Goal: Check status: Check status

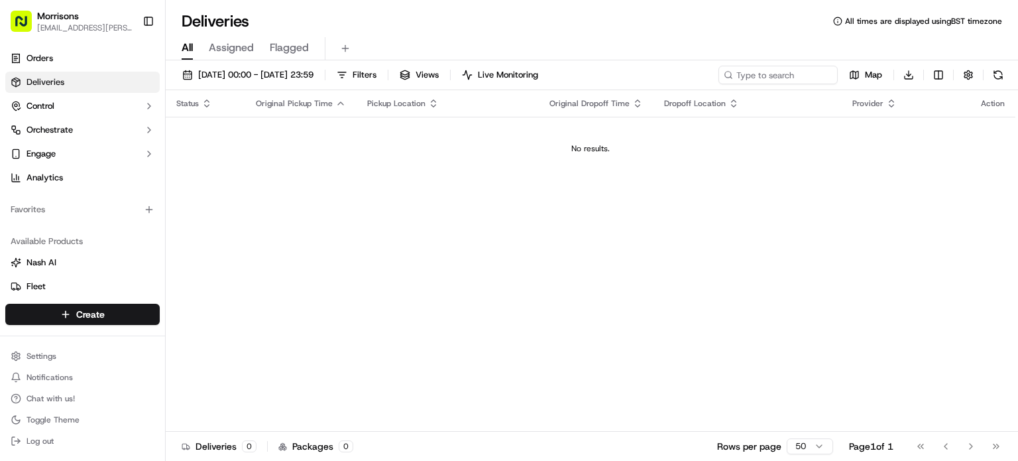
drag, startPoint x: 693, startPoint y: 450, endPoint x: 684, endPoint y: 453, distance: 9.2
click at [684, 455] on div "Deliveries 0 Packages 0 Rows per page 50 Page 1 of 1 Go to first page Go to pre…" at bounding box center [592, 446] width 852 height 30
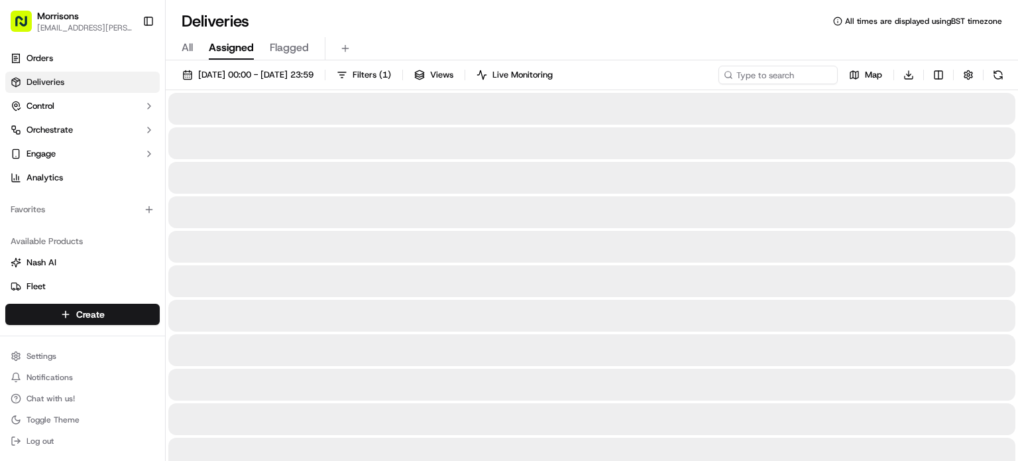
click at [231, 40] on span "Assigned" at bounding box center [231, 48] width 45 height 16
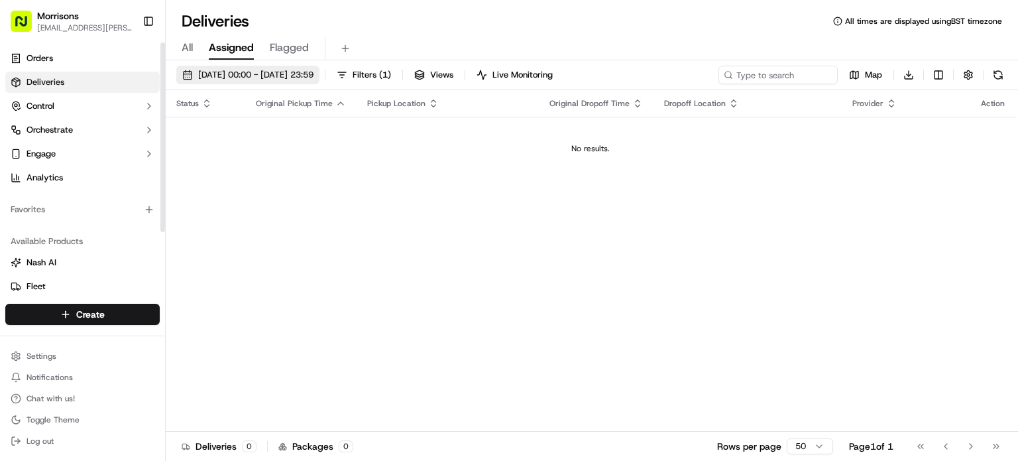
click at [262, 70] on span "[DATE] 00:00 - [DATE] 23:59" at bounding box center [255, 75] width 115 height 12
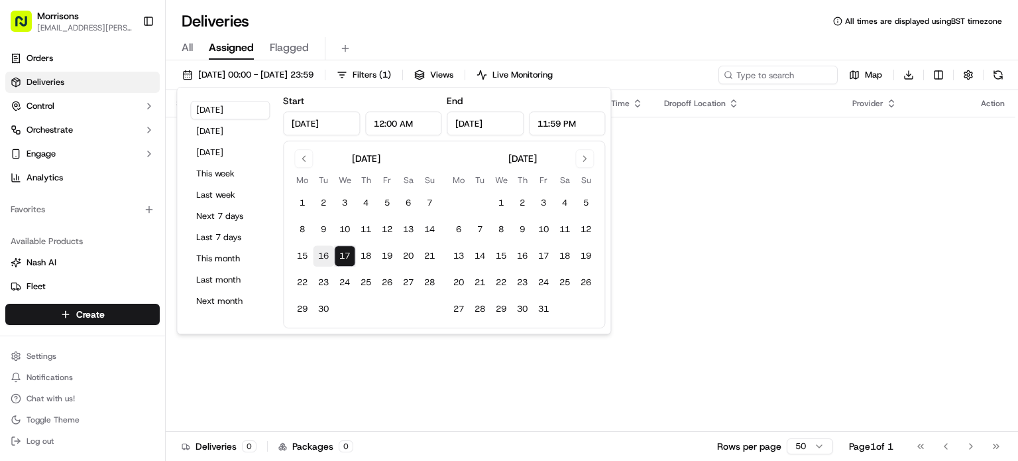
click at [323, 254] on button "16" at bounding box center [323, 255] width 21 height 21
type input "Sep 16, 2025"
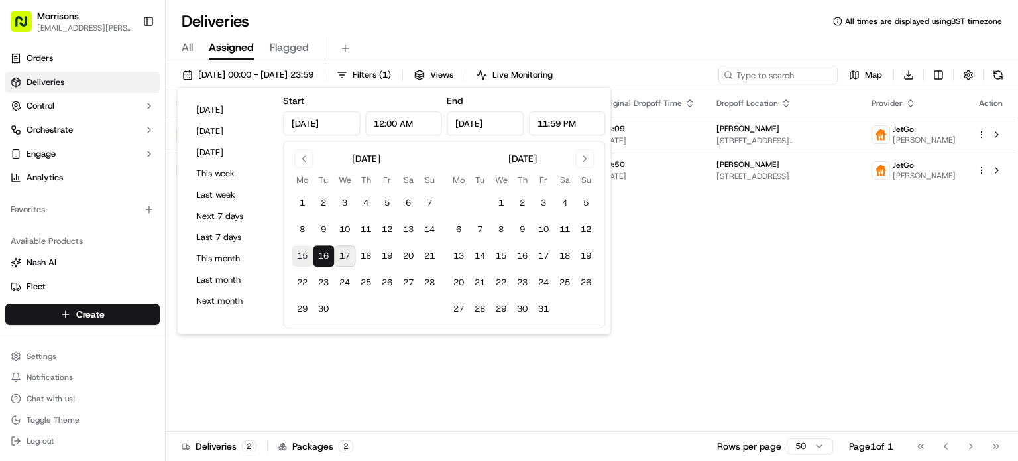
click at [305, 257] on button "15" at bounding box center [302, 255] width 21 height 21
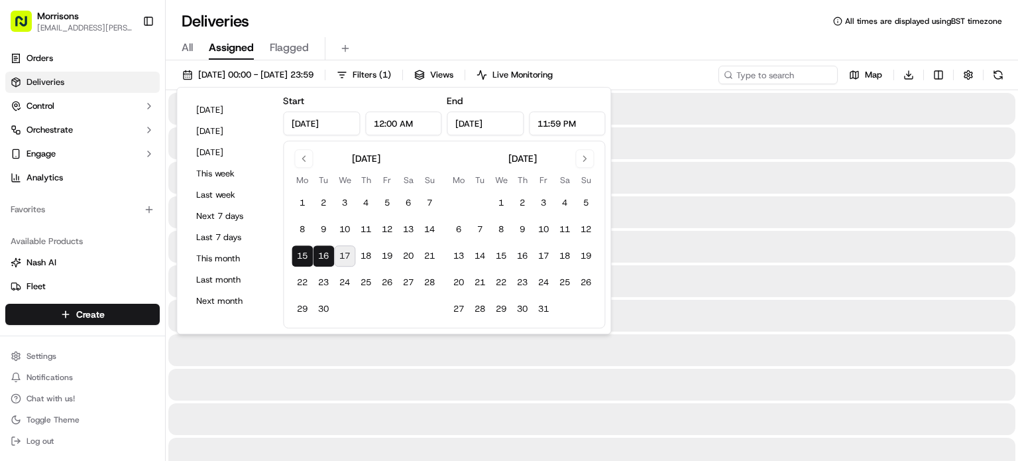
type input "[DATE]"
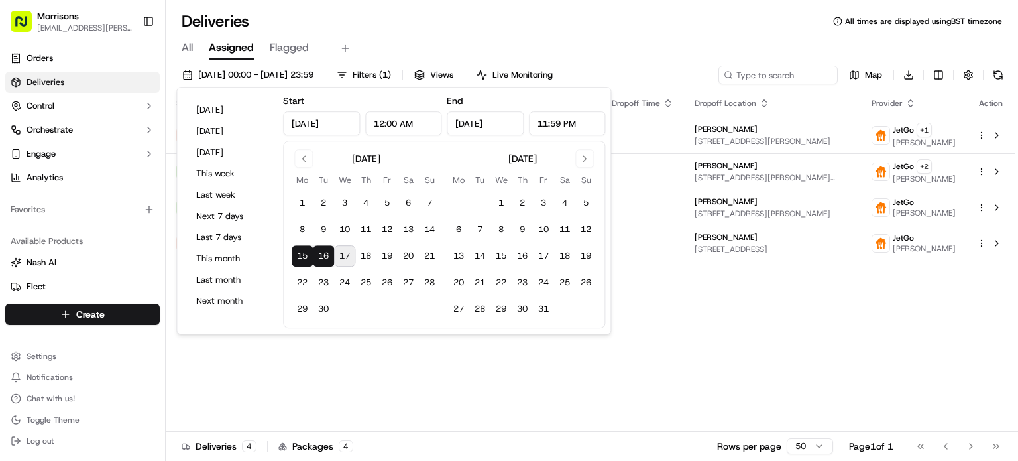
click at [658, 72] on div "15/09/2025 00:00 - 16/09/2025 23:59 Filters ( 1 ) Views Live Monitoring Map Dow…" at bounding box center [592, 78] width 852 height 25
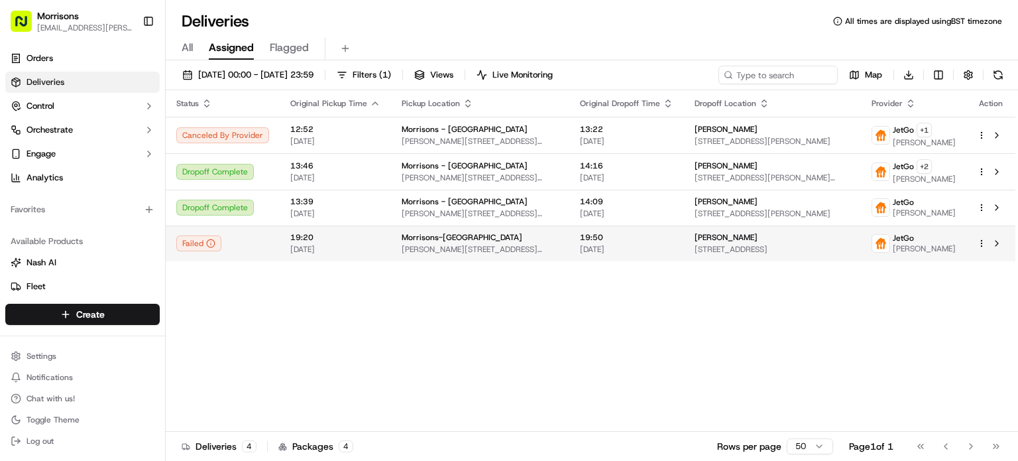
click at [270, 261] on td "Failed" at bounding box center [223, 243] width 114 height 36
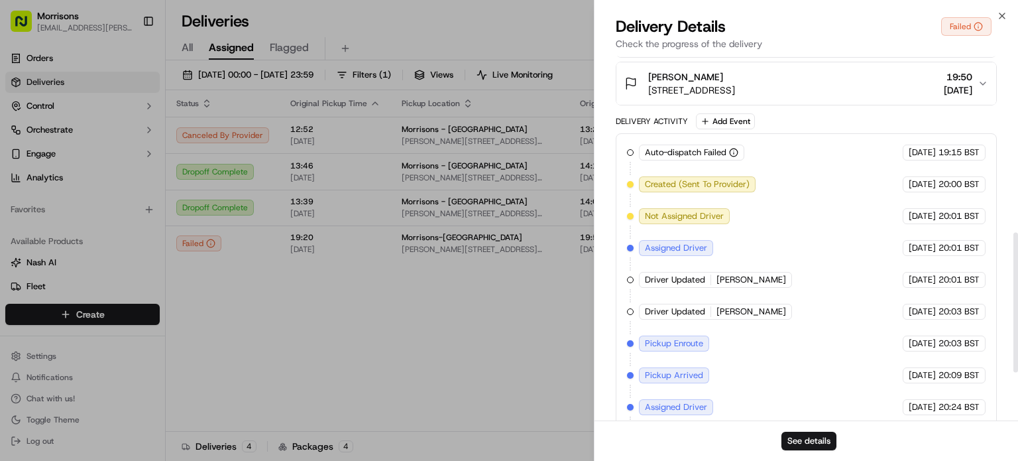
scroll to position [584, 0]
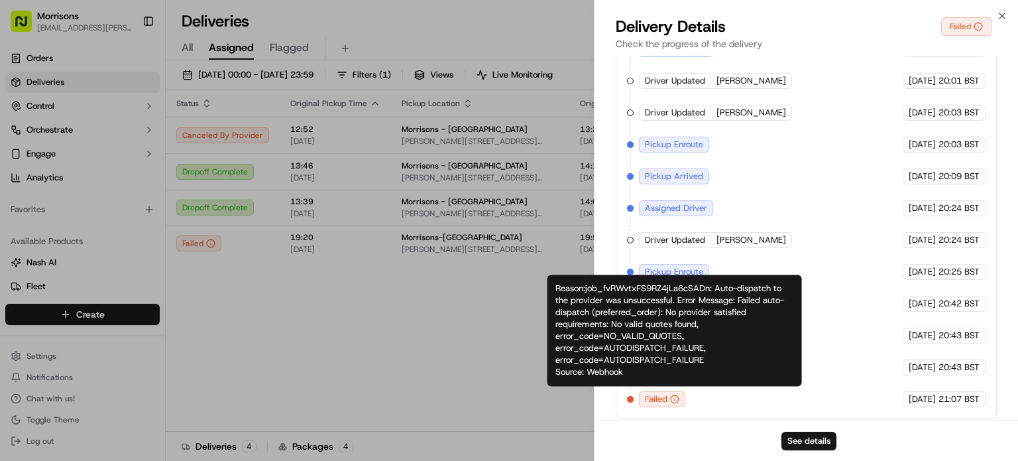
click at [673, 394] on icon "button" at bounding box center [674, 398] width 9 height 9
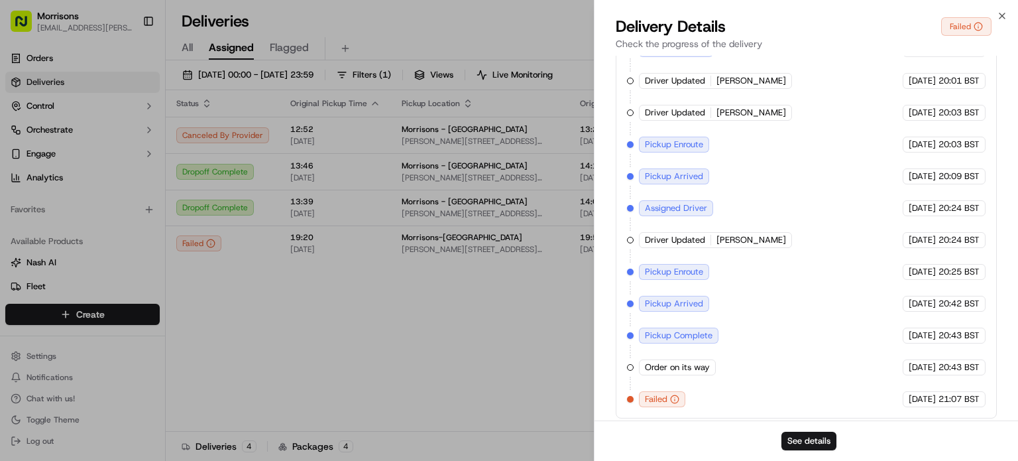
click at [673, 396] on icon "button" at bounding box center [674, 398] width 9 height 9
click at [798, 438] on button "See details" at bounding box center [808, 440] width 55 height 19
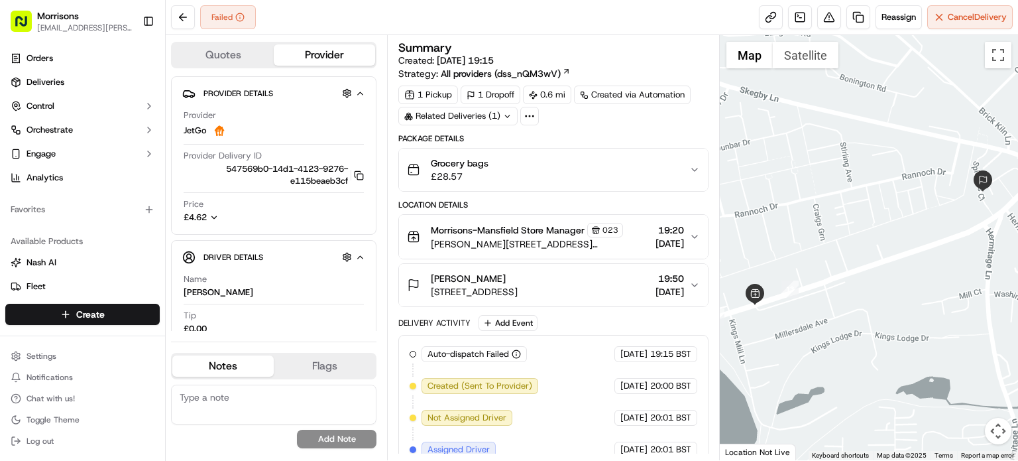
click at [671, 163] on div "Grocery bags £28.57" at bounding box center [548, 169] width 282 height 27
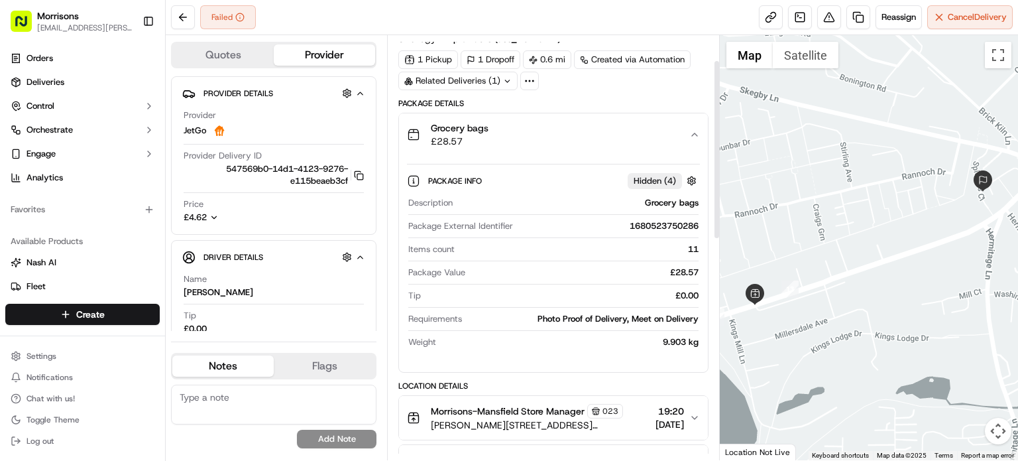
scroll to position [66, 0]
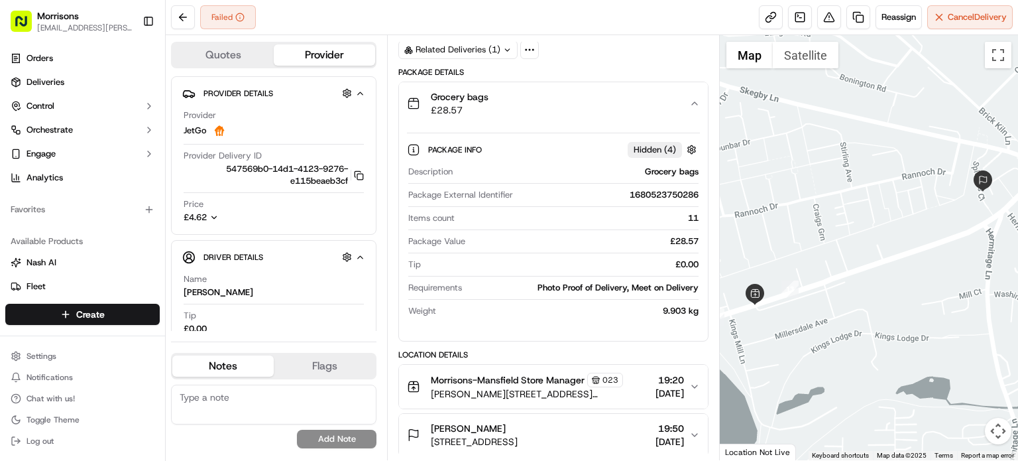
click at [669, 148] on span "Hidden ( 4 )" at bounding box center [655, 150] width 42 height 12
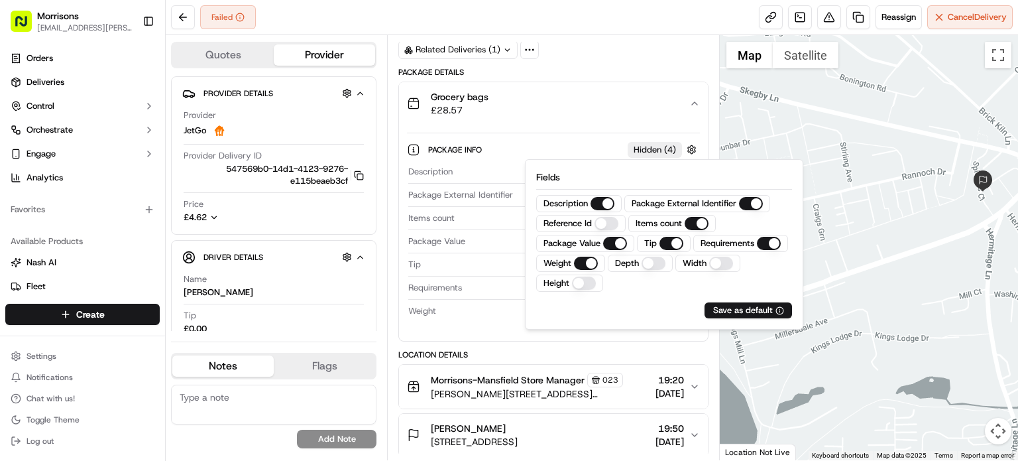
click at [669, 148] on span "Hidden ( 4 )" at bounding box center [655, 150] width 42 height 12
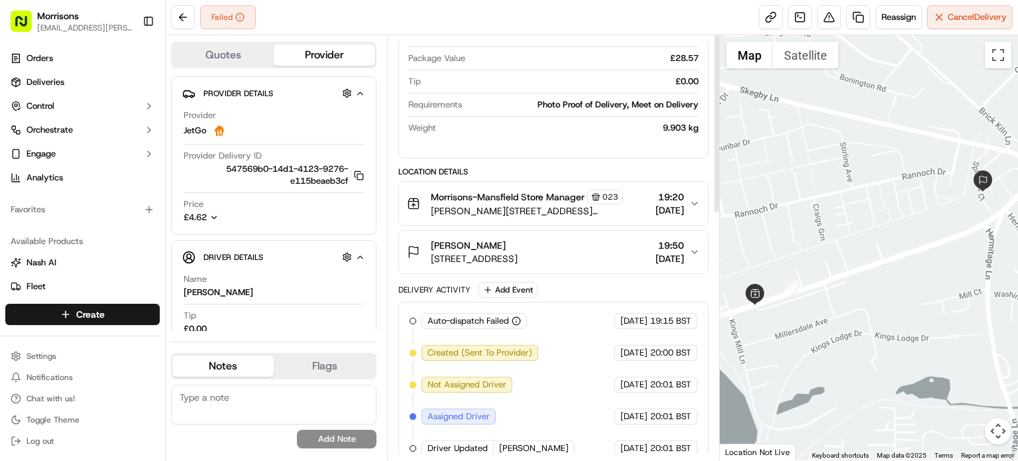
scroll to position [0, 0]
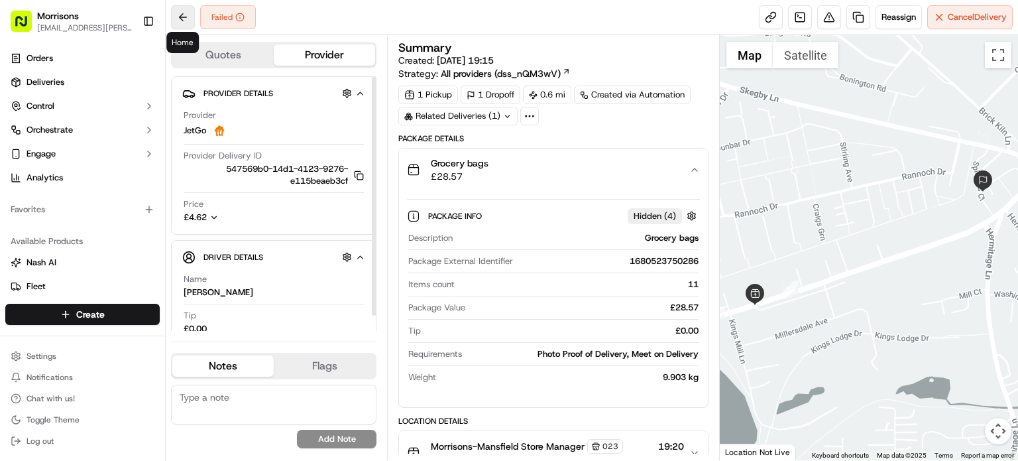
click at [178, 17] on button at bounding box center [183, 17] width 24 height 24
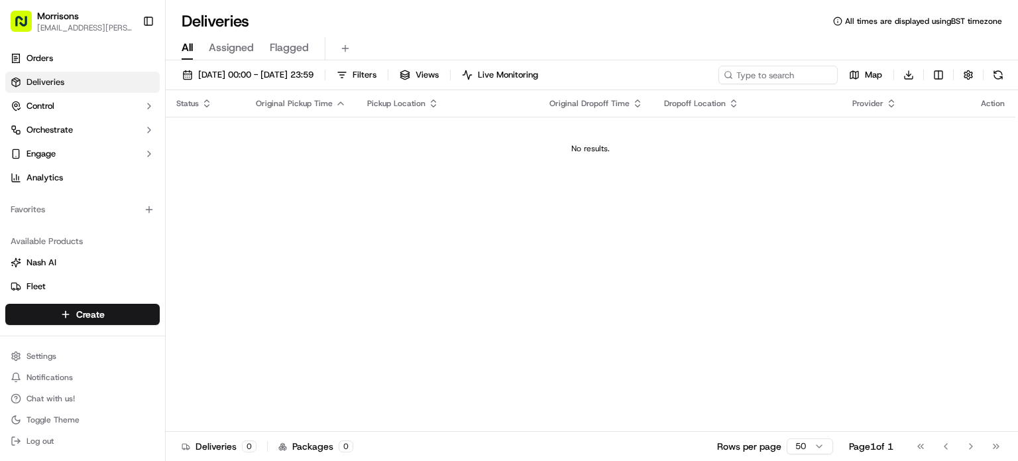
click at [239, 44] on span "Assigned" at bounding box center [231, 48] width 45 height 16
click at [294, 74] on span "[DATE] 00:00 - [DATE] 23:59" at bounding box center [255, 75] width 115 height 12
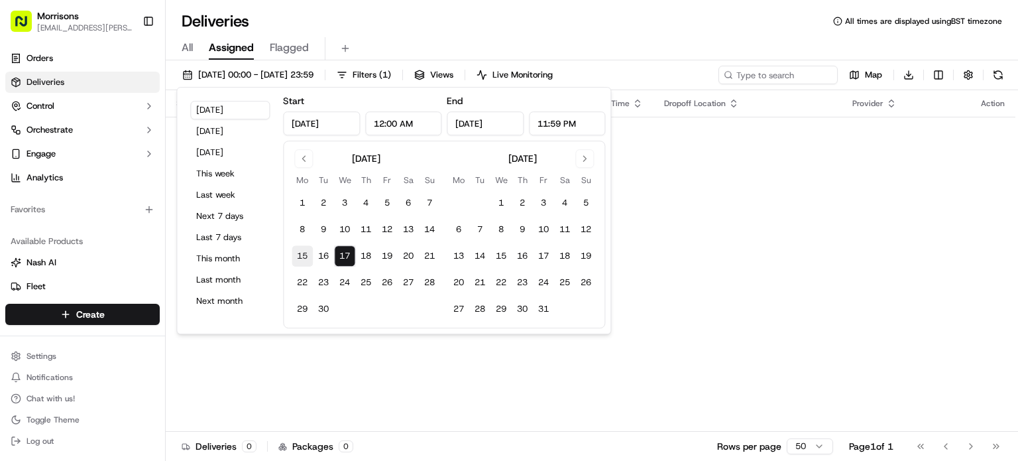
click at [304, 256] on button "15" at bounding box center [302, 255] width 21 height 21
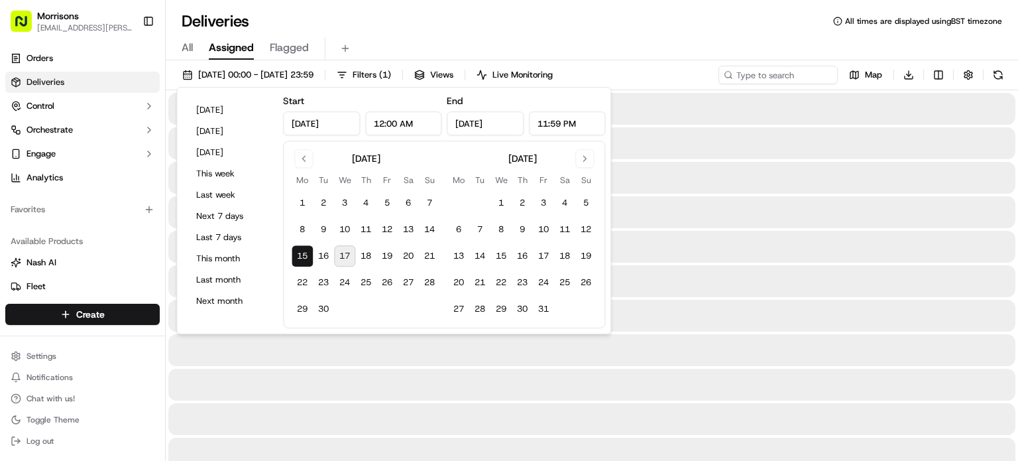
type input "[DATE]"
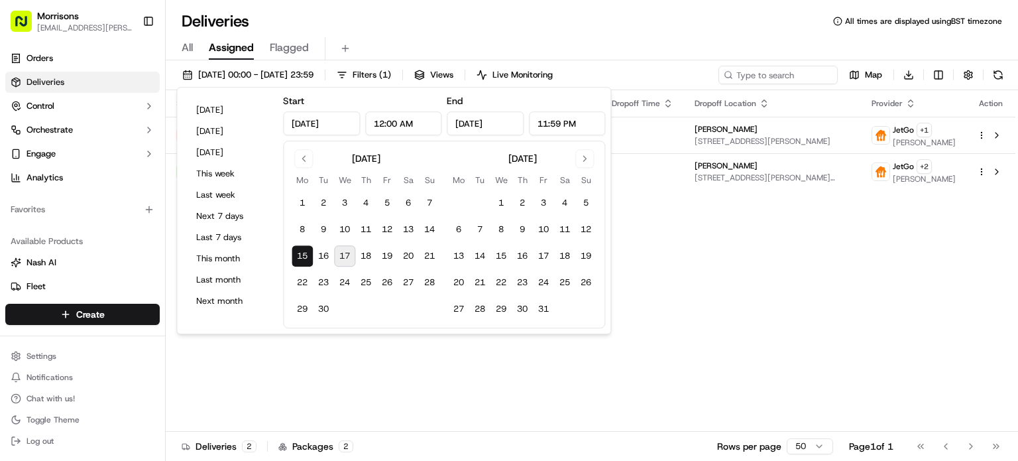
click at [347, 256] on button "17" at bounding box center [344, 255] width 21 height 21
type input "[DATE]"
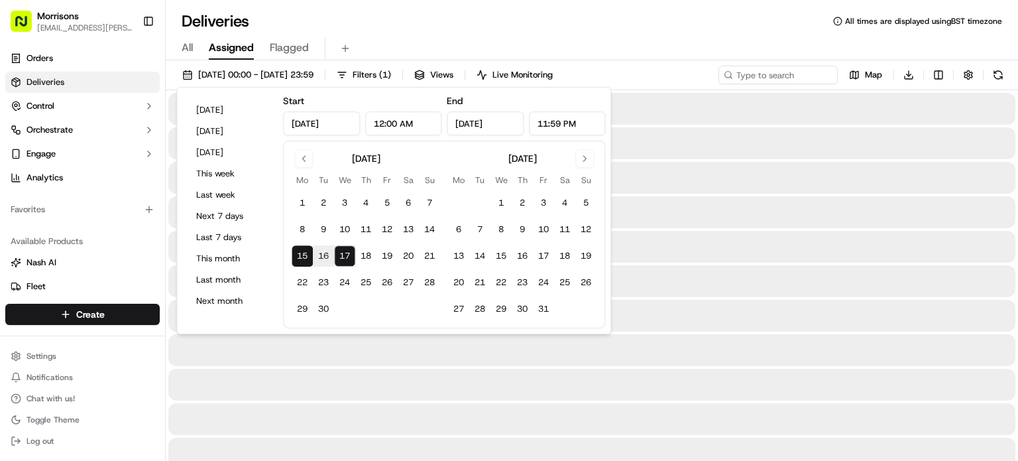
click at [598, 21] on div "Deliveries All times are displayed using BST timezone" at bounding box center [592, 21] width 852 height 21
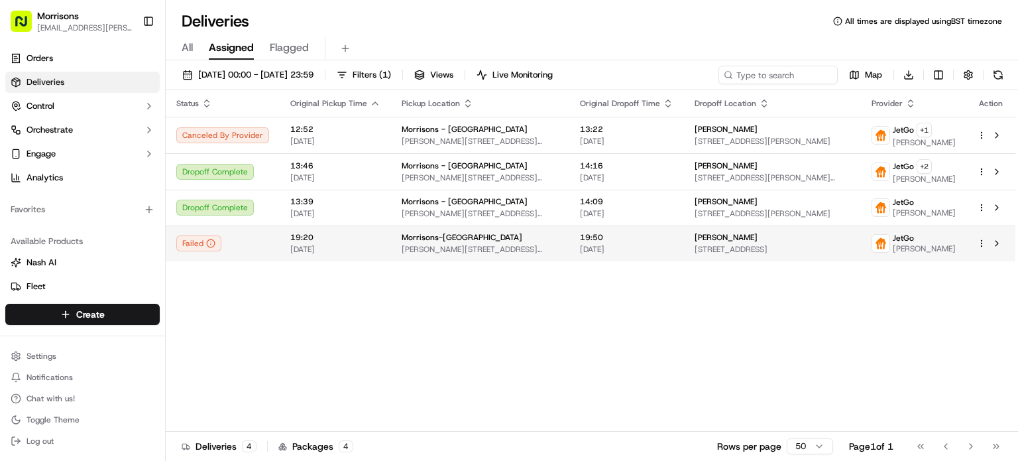
click at [657, 257] on td "19:50 [DATE]" at bounding box center [626, 243] width 115 height 36
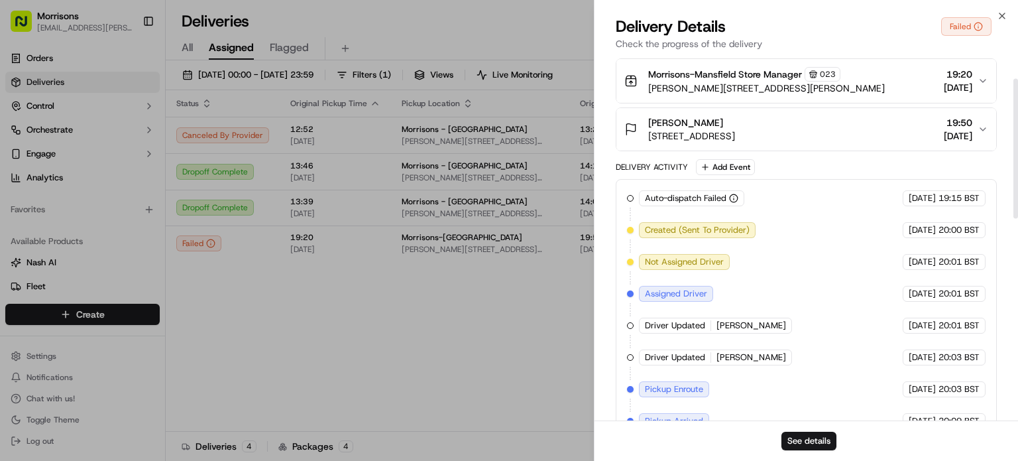
scroll to position [464, 0]
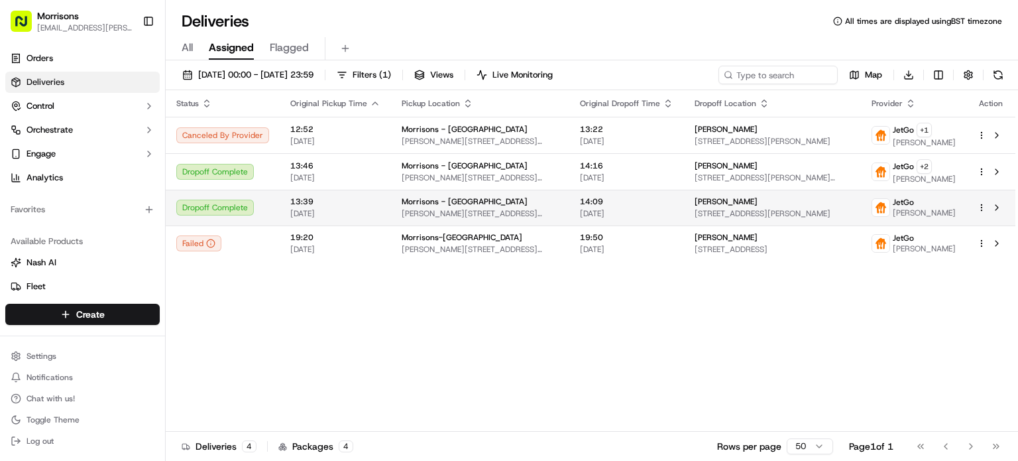
click at [459, 207] on span "Morrisons - [GEOGRAPHIC_DATA]" at bounding box center [465, 201] width 126 height 11
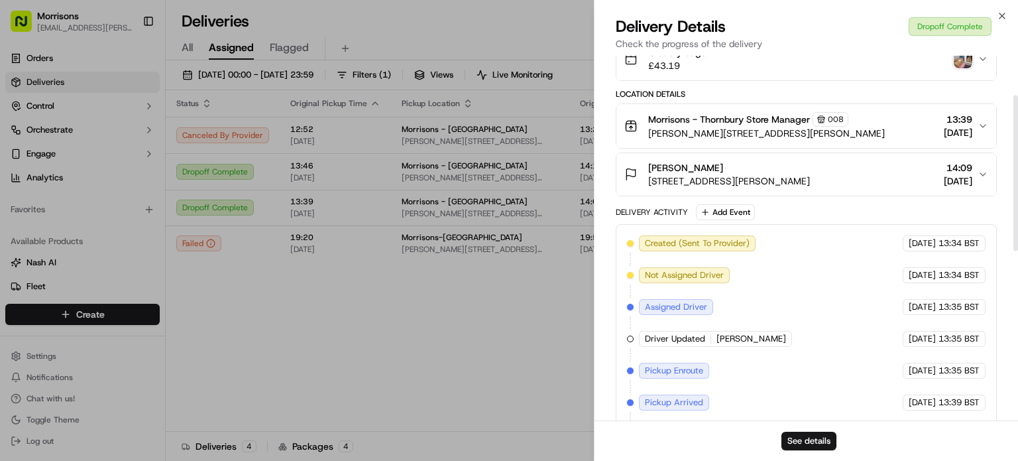
scroll to position [92, 0]
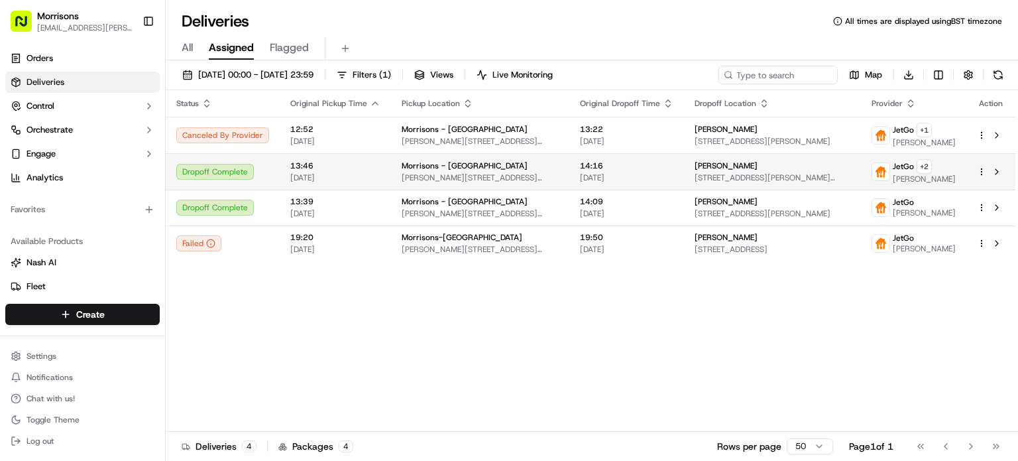
click at [539, 171] on div "Morrisons - [GEOGRAPHIC_DATA]" at bounding box center [480, 165] width 157 height 11
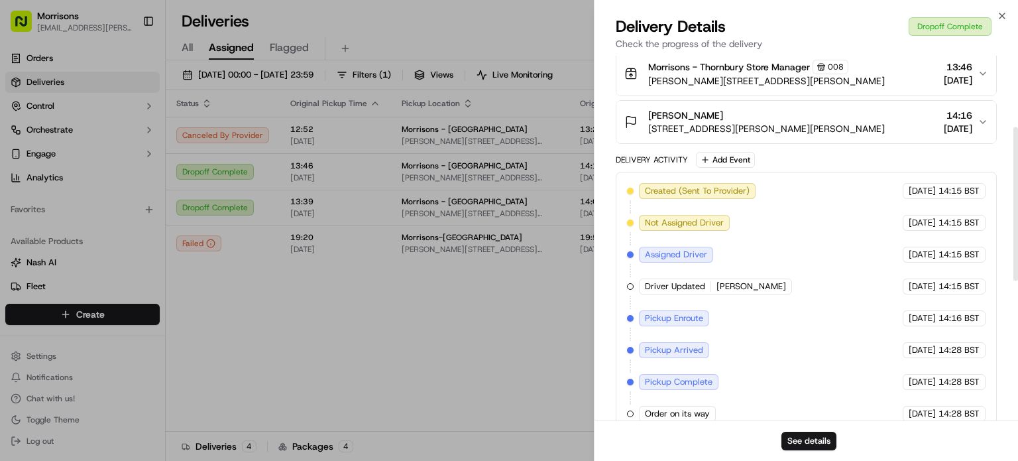
scroll to position [169, 0]
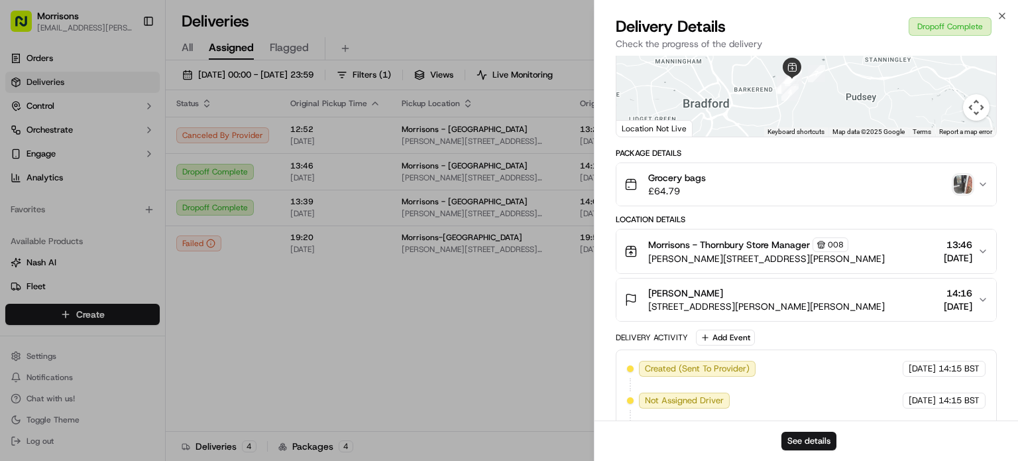
click at [978, 200] on button "Grocery bags £64.79" at bounding box center [806, 184] width 380 height 42
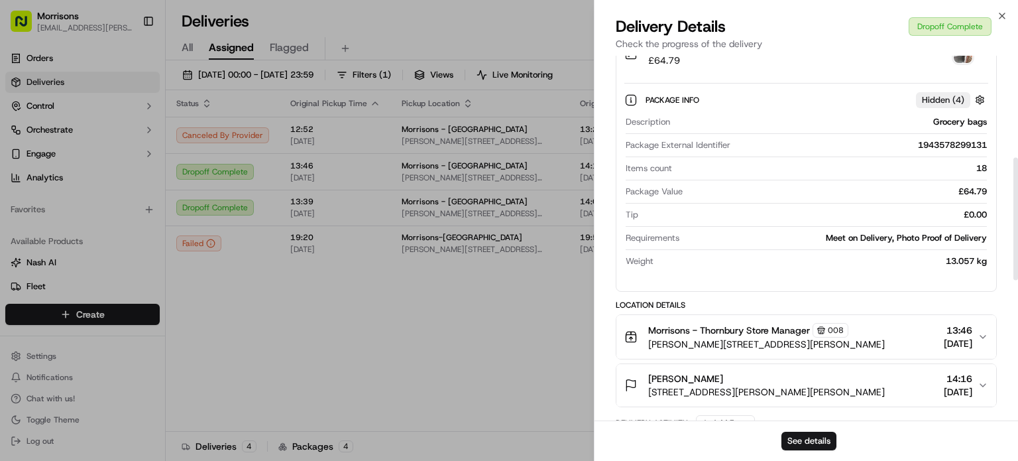
scroll to position [302, 0]
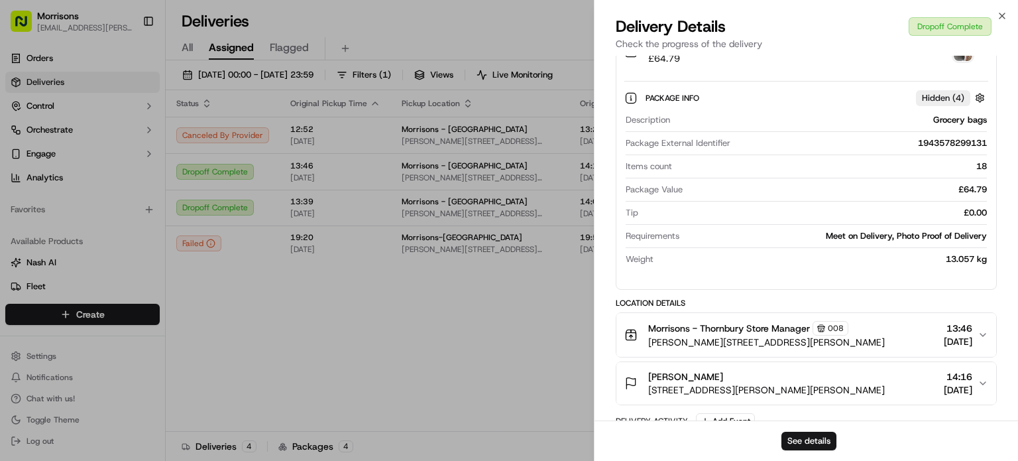
click at [962, 149] on div "1943578299131" at bounding box center [861, 143] width 251 height 12
click at [965, 58] on img "button" at bounding box center [963, 51] width 19 height 19
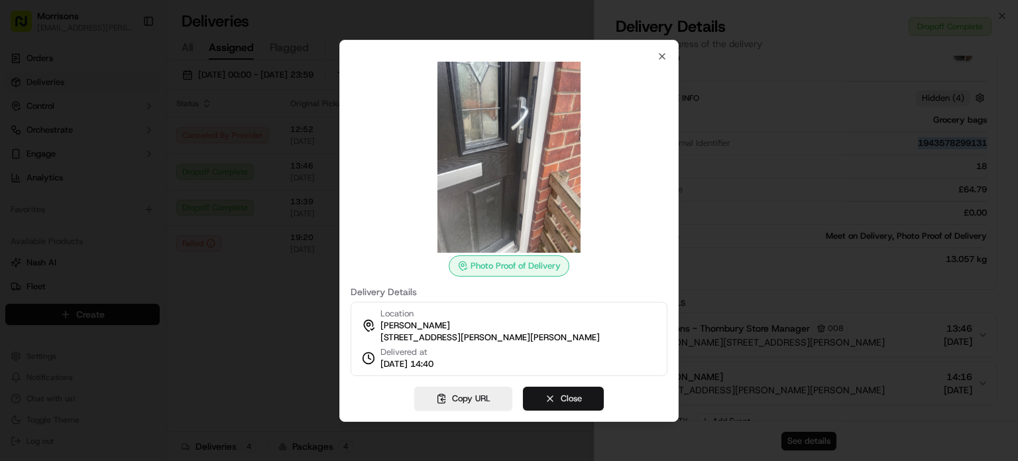
click at [557, 405] on button "Close" at bounding box center [563, 398] width 81 height 24
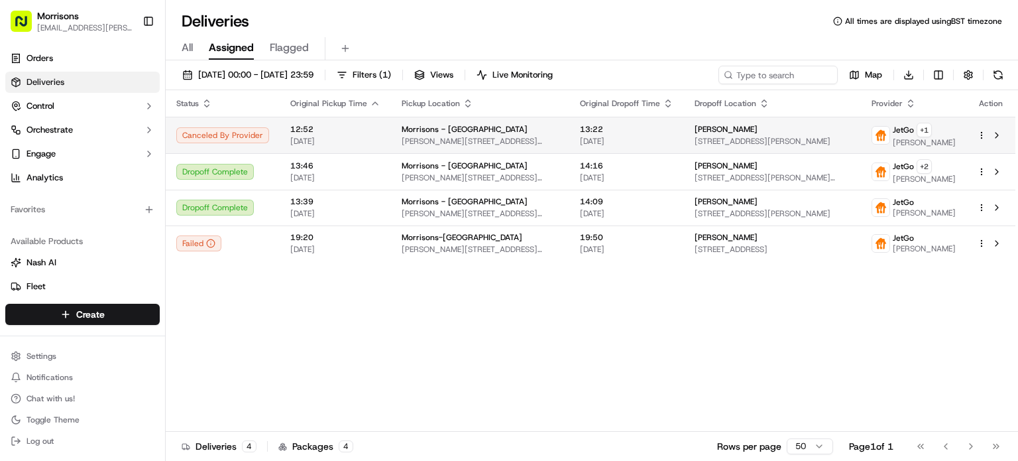
click at [509, 135] on div "Morrisons - [GEOGRAPHIC_DATA]" at bounding box center [480, 129] width 157 height 11
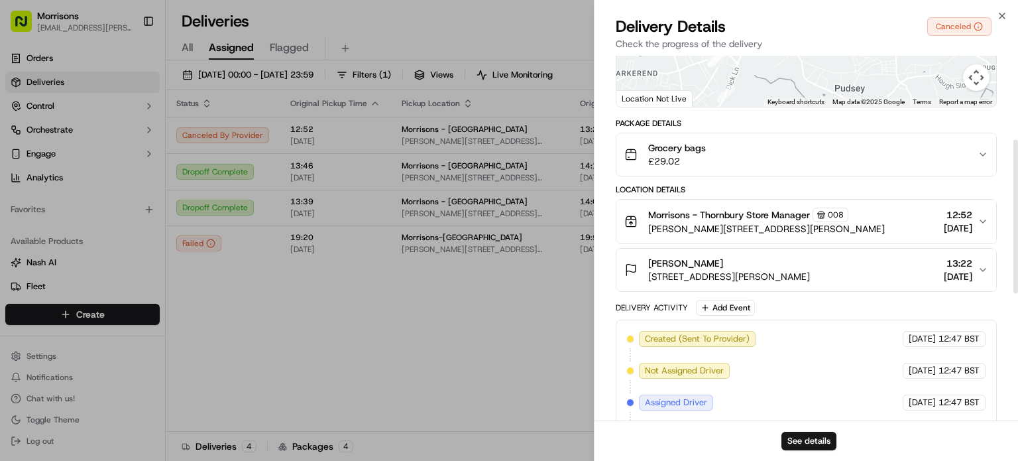
scroll to position [500, 0]
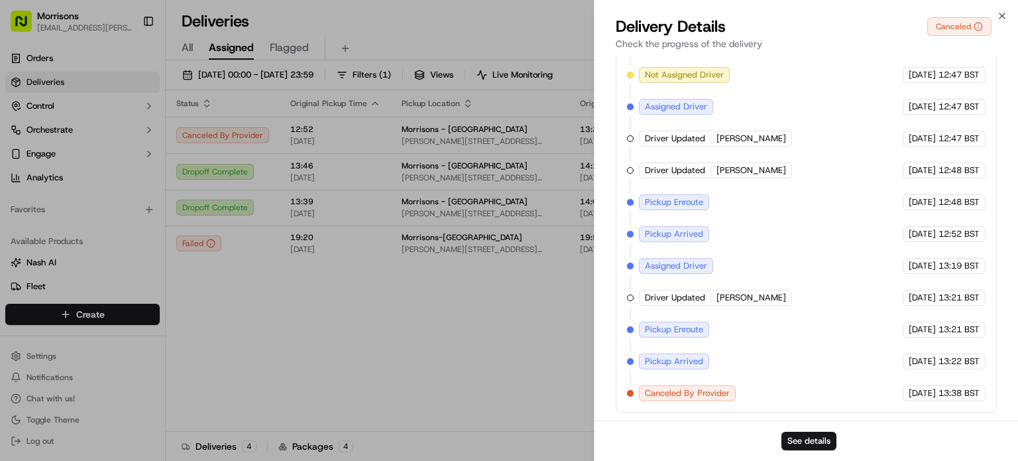
click at [690, 394] on span "Canceled By Provider" at bounding box center [687, 393] width 85 height 12
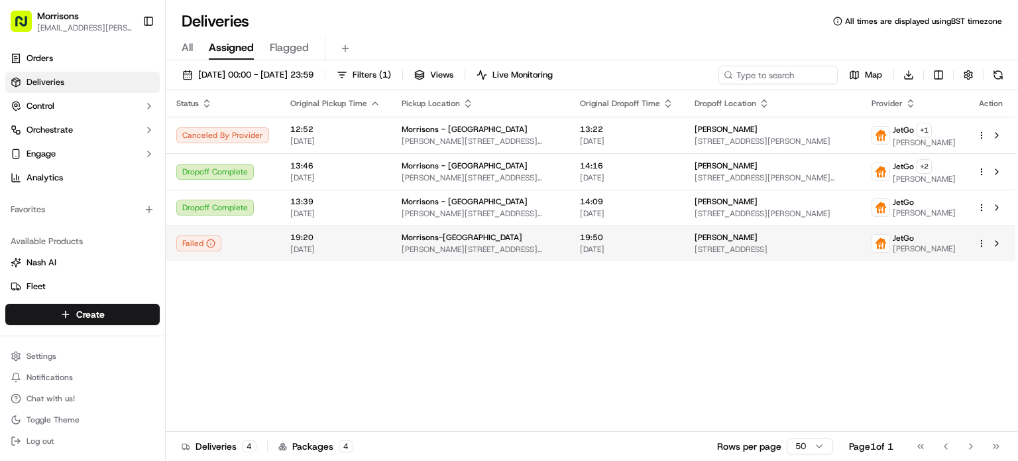
click at [445, 243] on span "Morrisons-[GEOGRAPHIC_DATA]" at bounding box center [462, 237] width 121 height 11
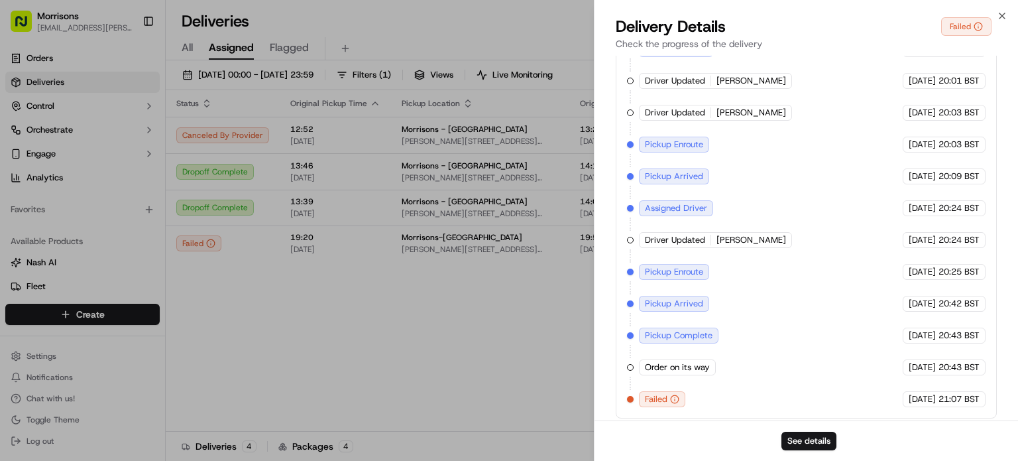
scroll to position [319, 0]
